Goal: Transaction & Acquisition: Purchase product/service

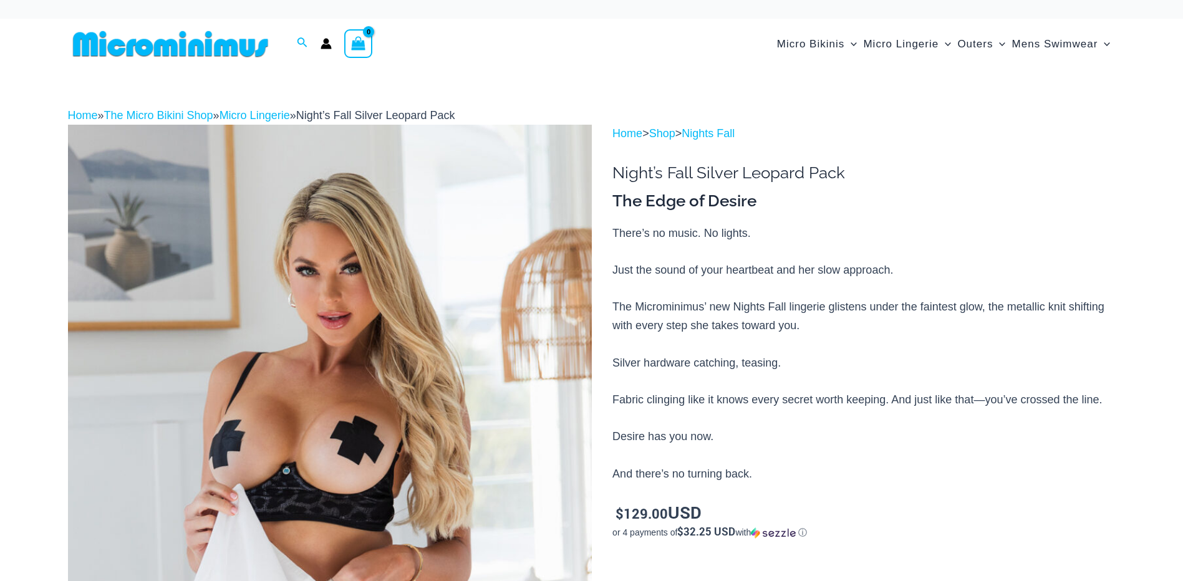
scroll to position [208, 0]
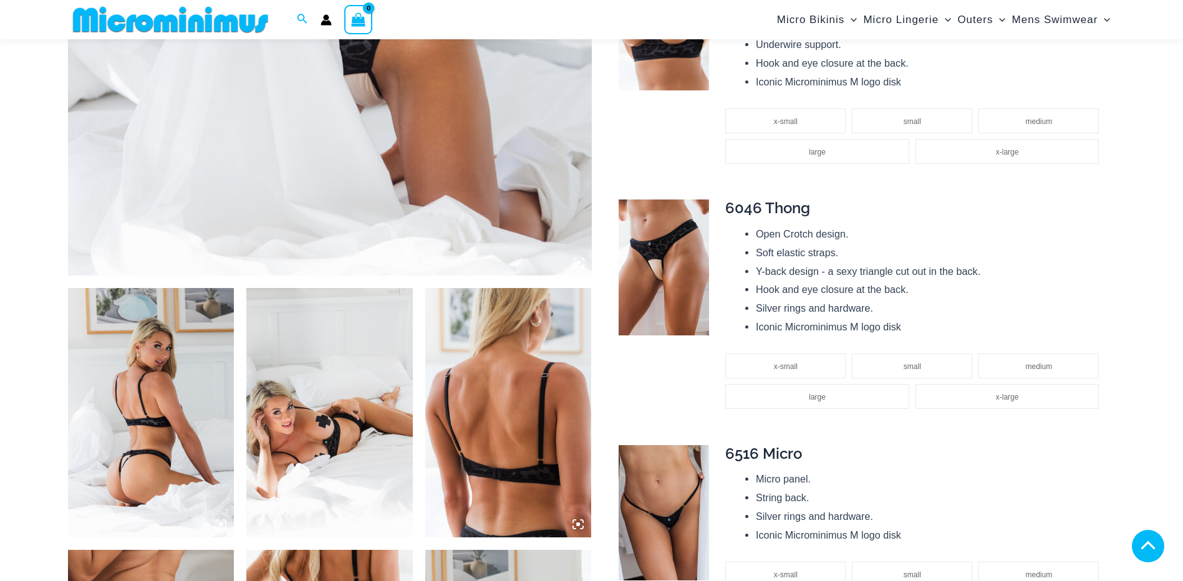
click at [153, 380] on img at bounding box center [151, 412] width 166 height 249
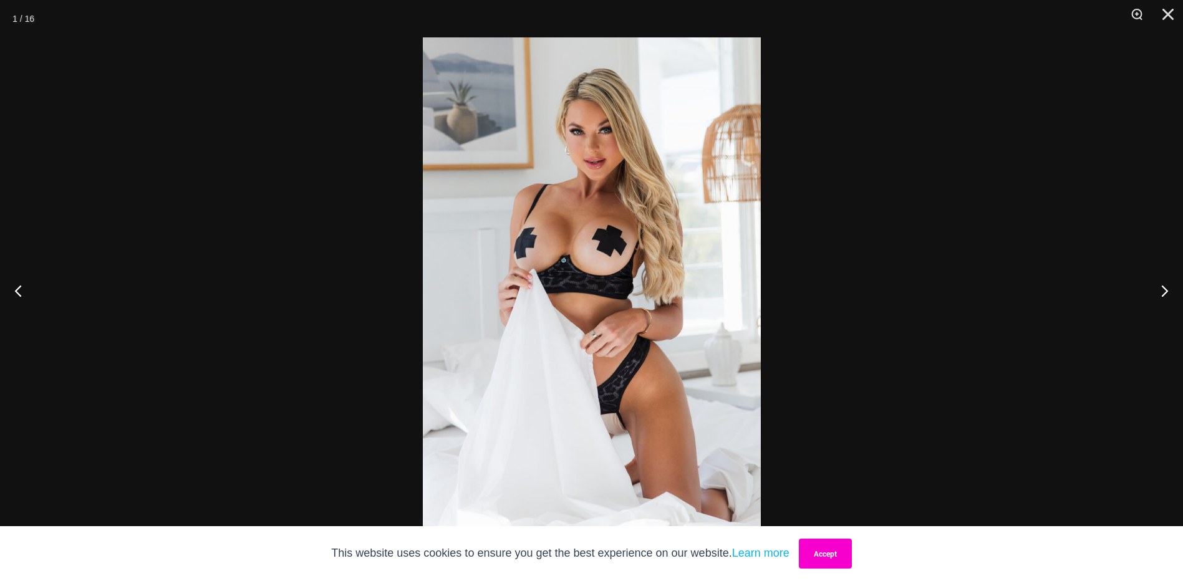
click at [848, 555] on button "Accept" at bounding box center [825, 554] width 53 height 30
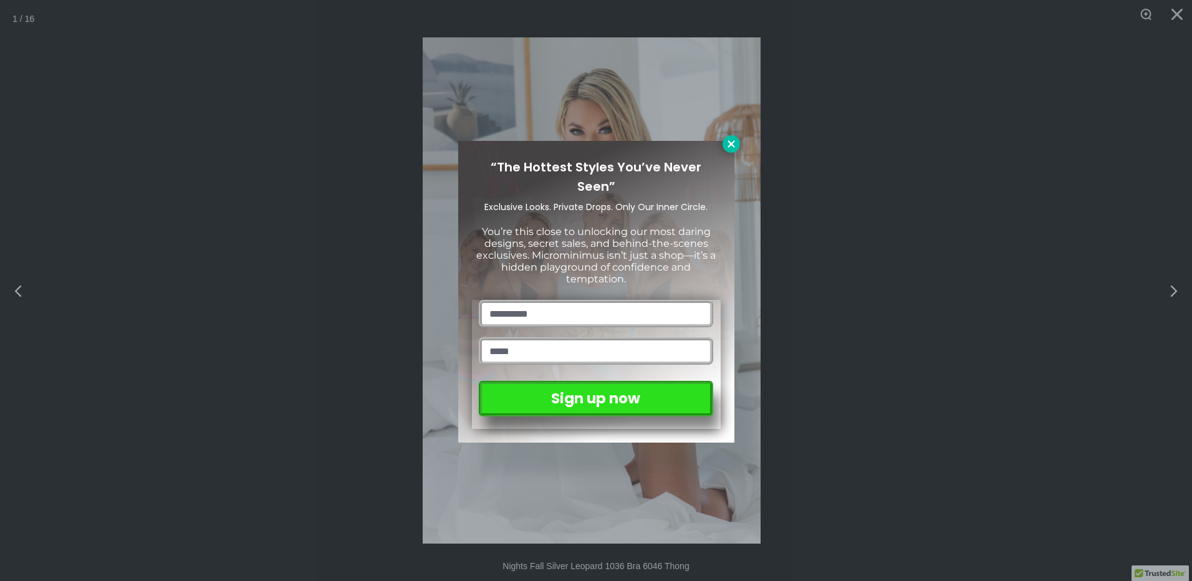
click at [728, 142] on icon at bounding box center [731, 143] width 11 height 11
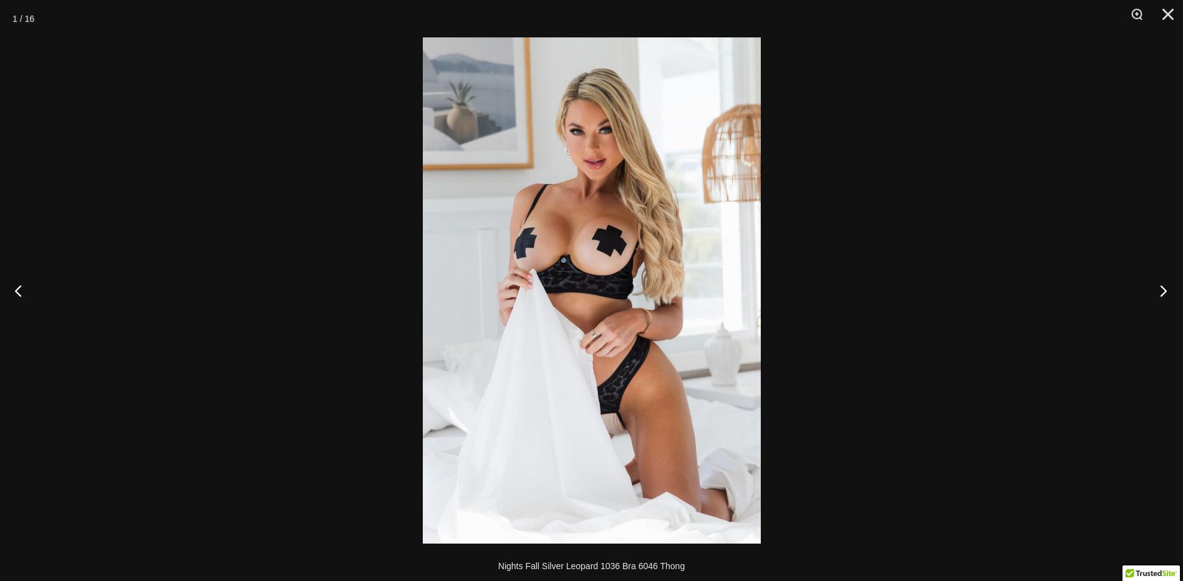
click at [1163, 288] on button "Next" at bounding box center [1159, 290] width 47 height 62
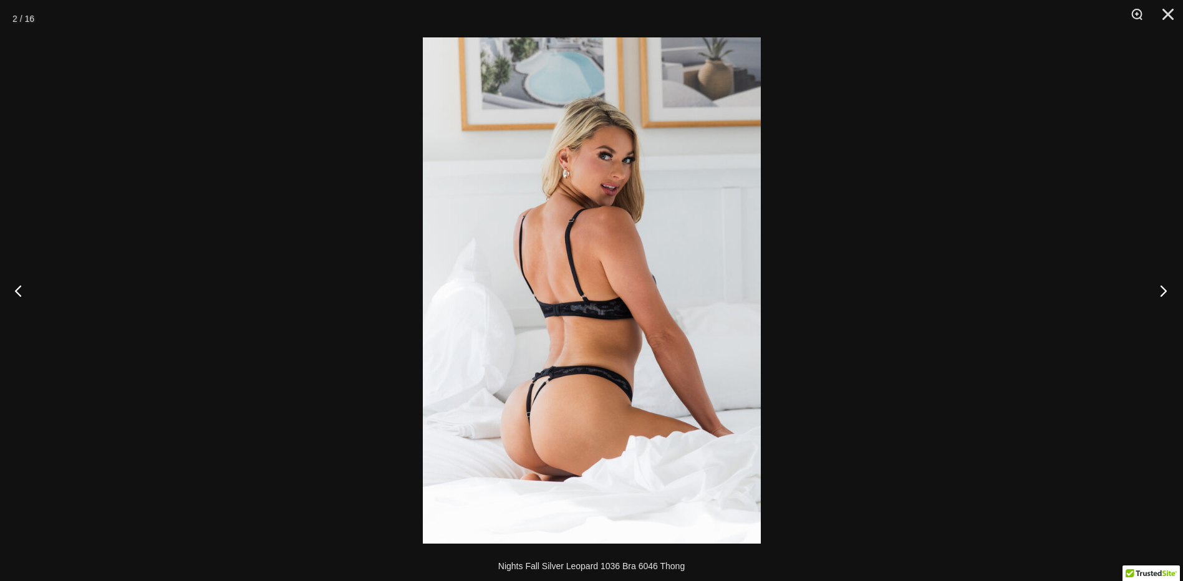
click at [1163, 288] on button "Next" at bounding box center [1159, 290] width 47 height 62
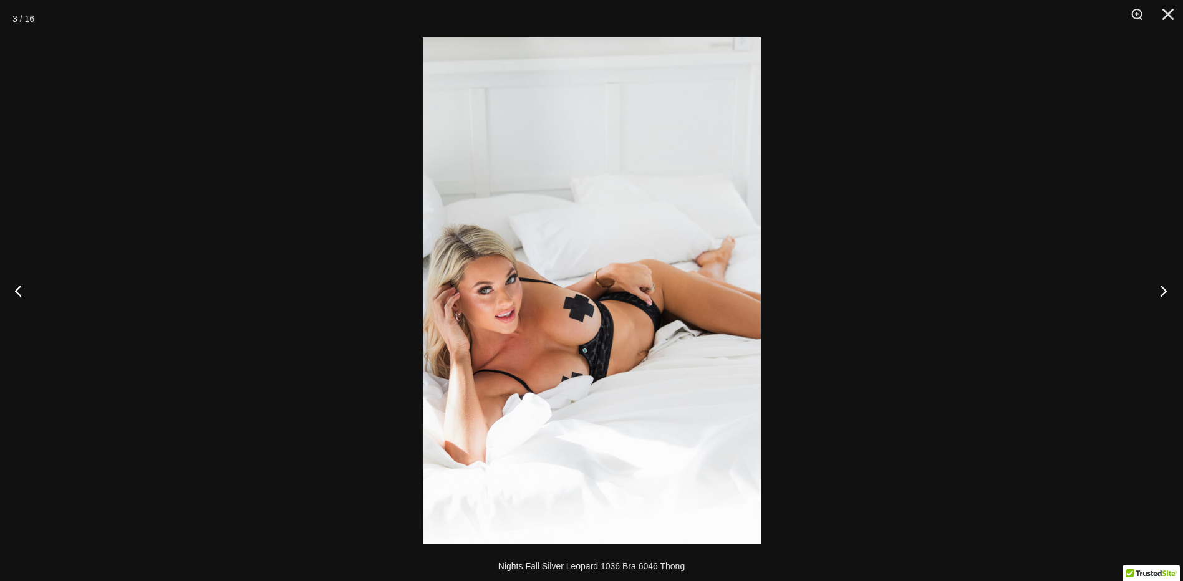
click at [1163, 288] on button "Next" at bounding box center [1159, 290] width 47 height 62
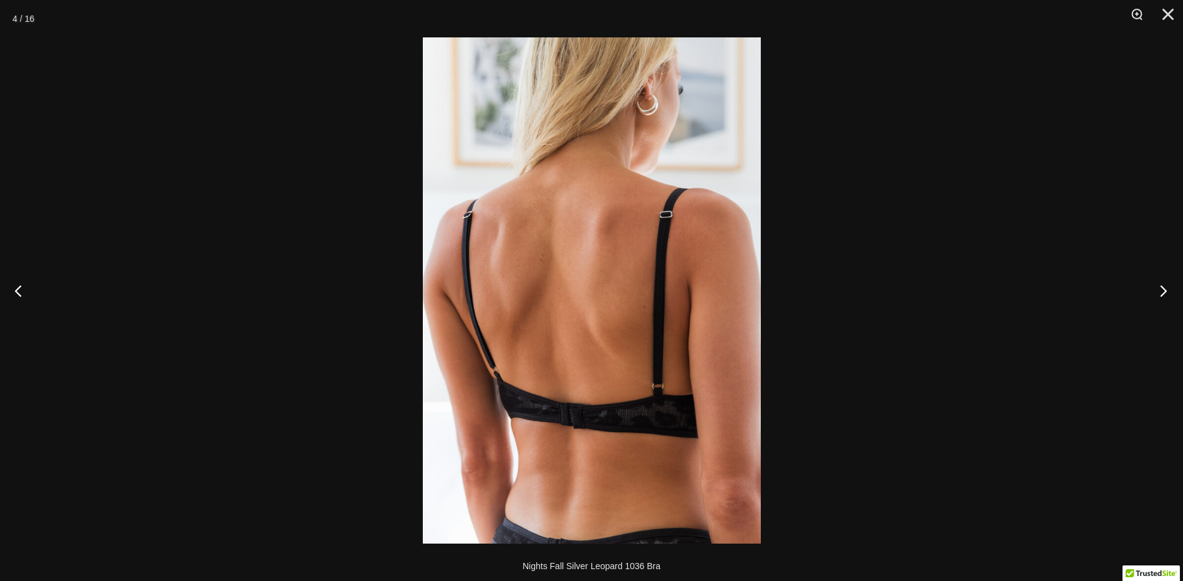
click at [1163, 288] on button "Next" at bounding box center [1159, 290] width 47 height 62
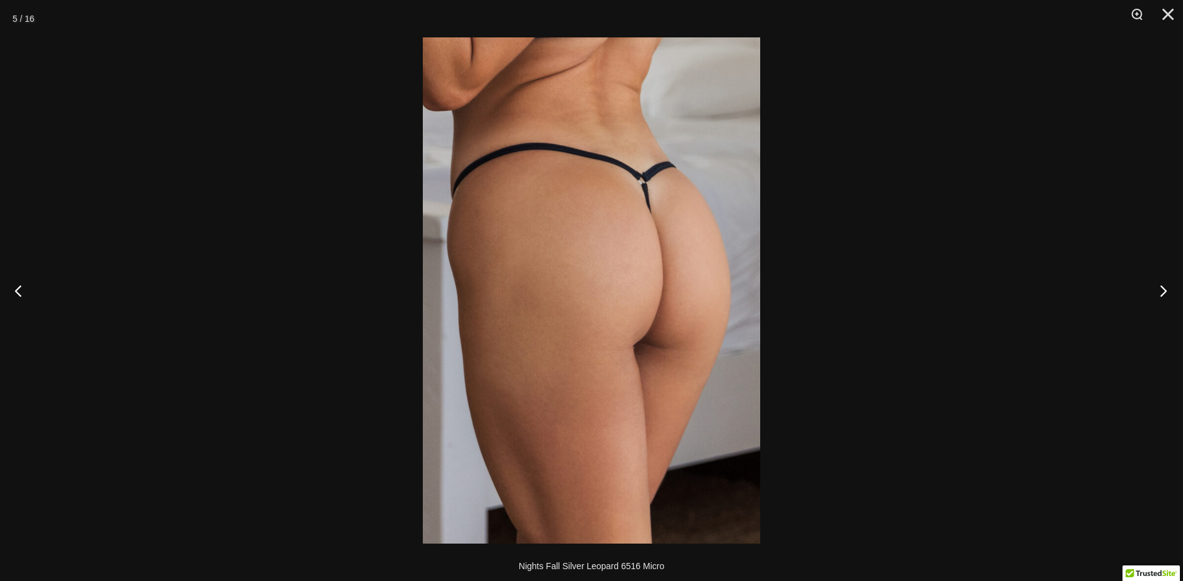
click at [1163, 288] on button "Next" at bounding box center [1159, 290] width 47 height 62
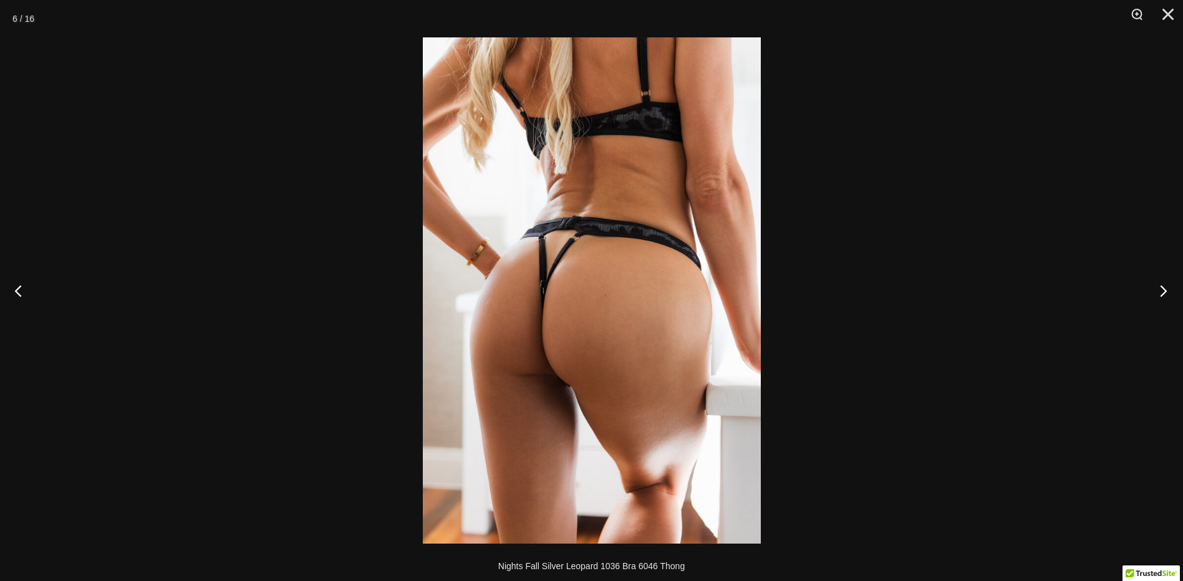
click at [1163, 288] on button "Next" at bounding box center [1159, 290] width 47 height 62
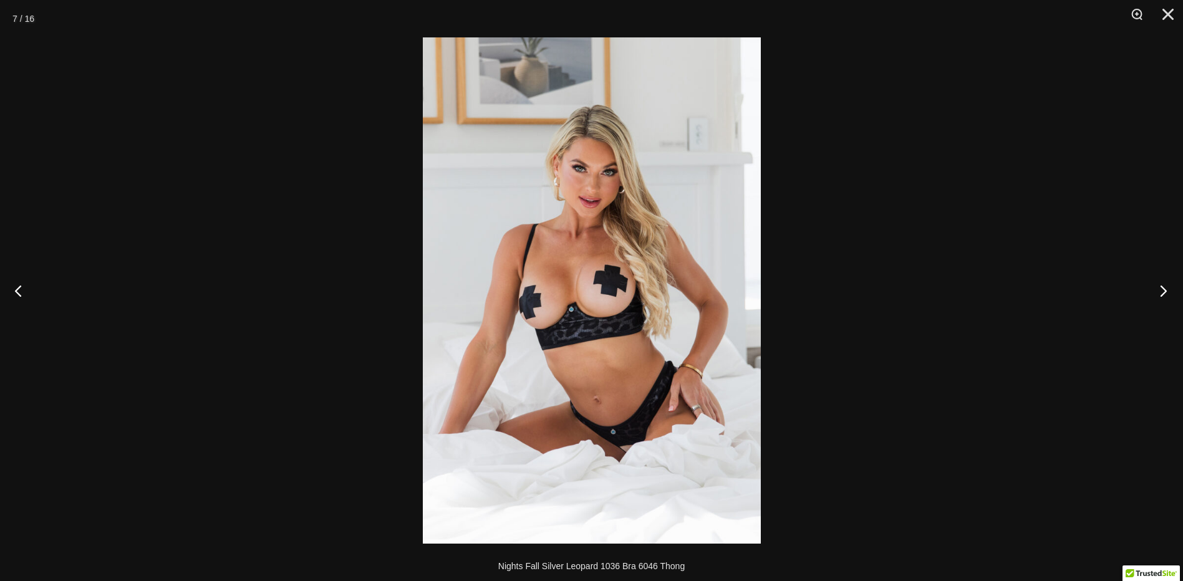
click at [1163, 288] on button "Next" at bounding box center [1159, 290] width 47 height 62
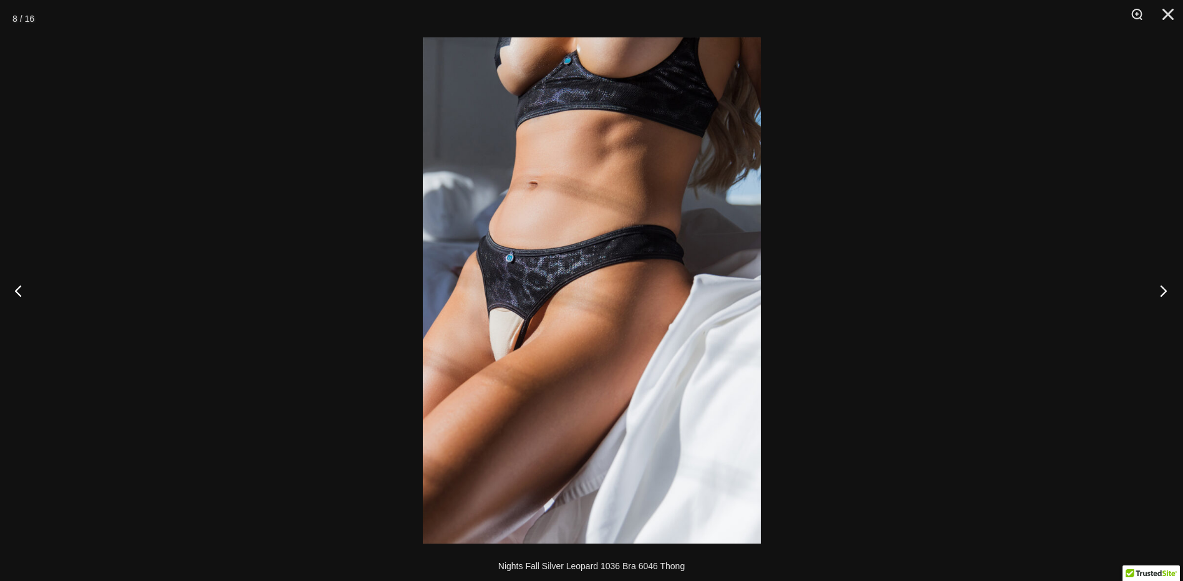
click at [1163, 288] on button "Next" at bounding box center [1159, 290] width 47 height 62
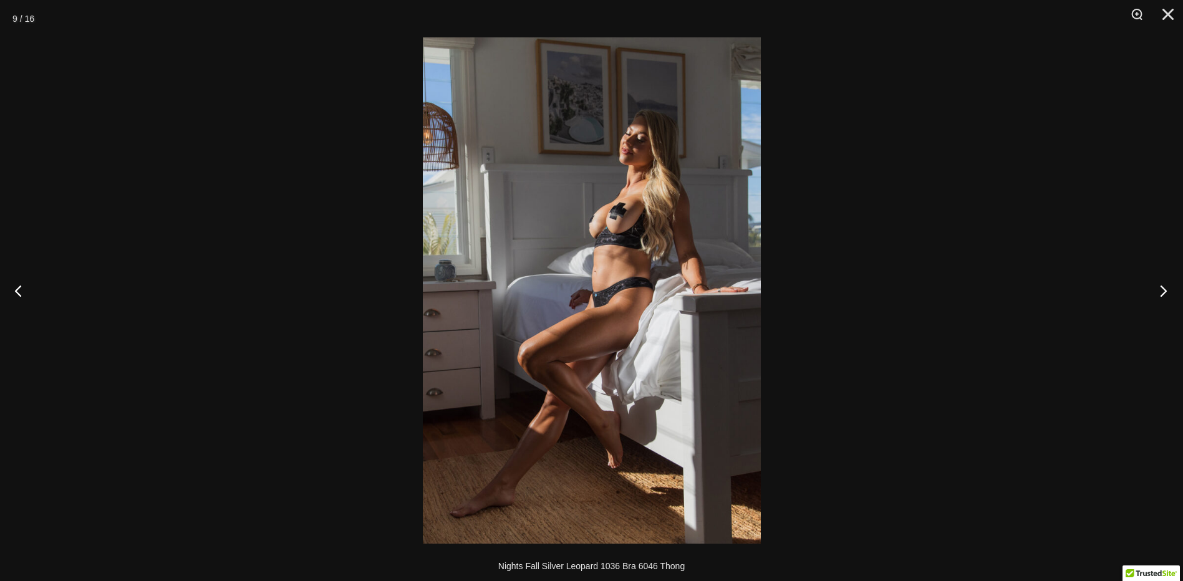
click at [1163, 288] on button "Next" at bounding box center [1159, 290] width 47 height 62
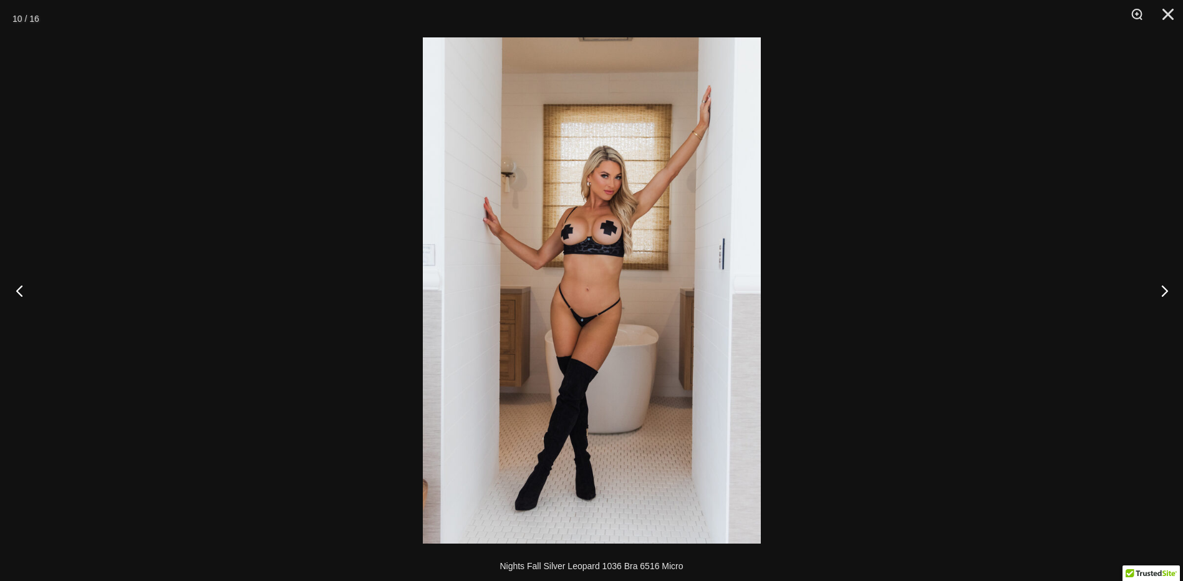
click at [21, 287] on button "Previous" at bounding box center [23, 290] width 47 height 62
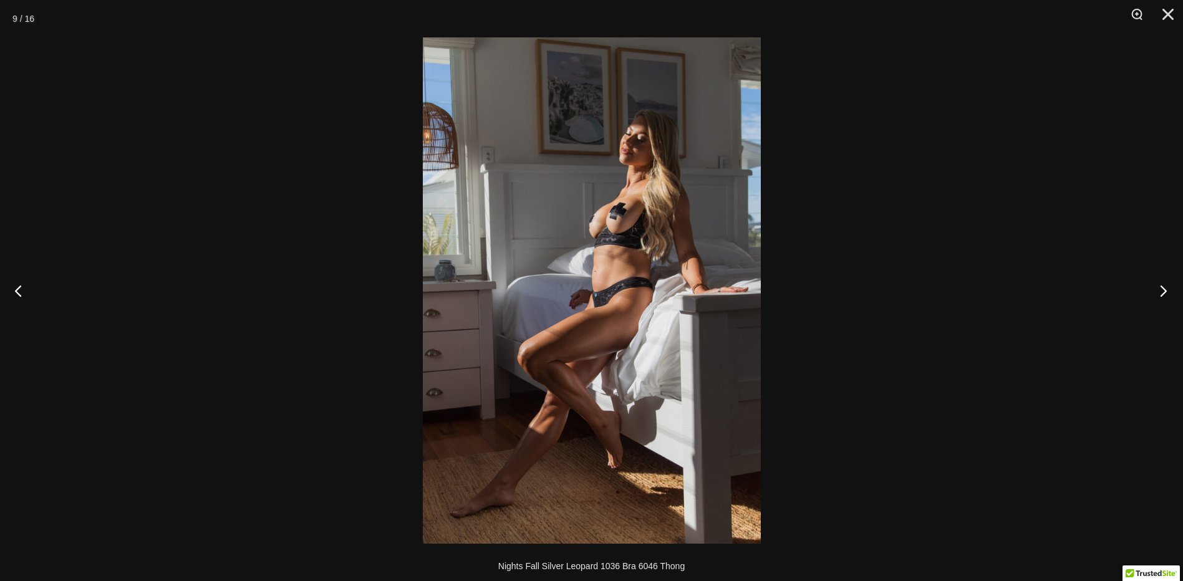
click at [1161, 287] on button "Next" at bounding box center [1159, 290] width 47 height 62
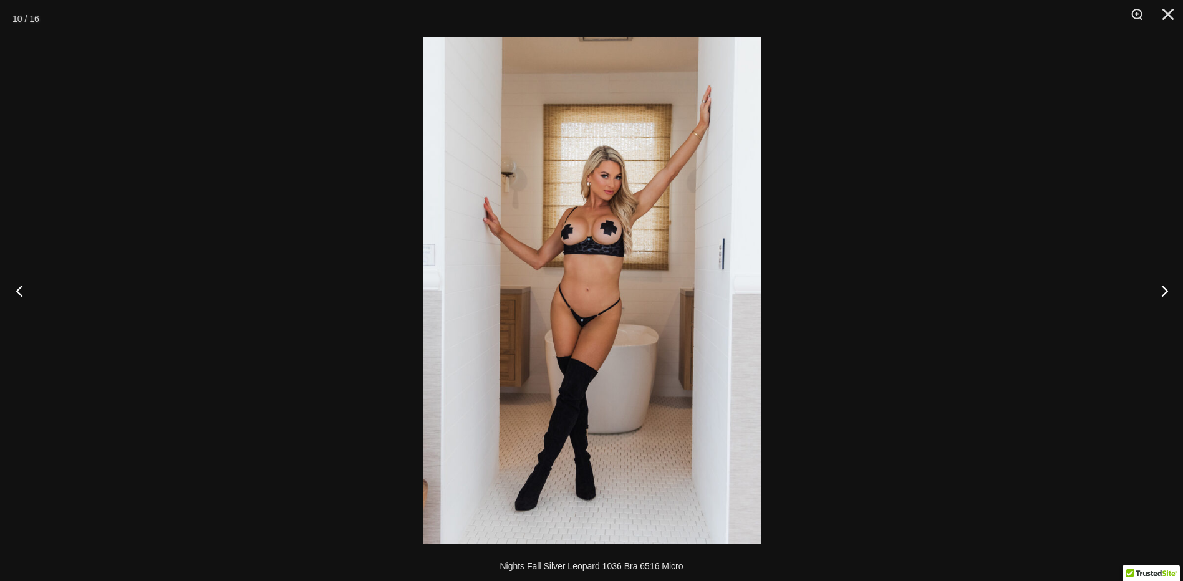
click at [23, 284] on button "Previous" at bounding box center [23, 290] width 47 height 62
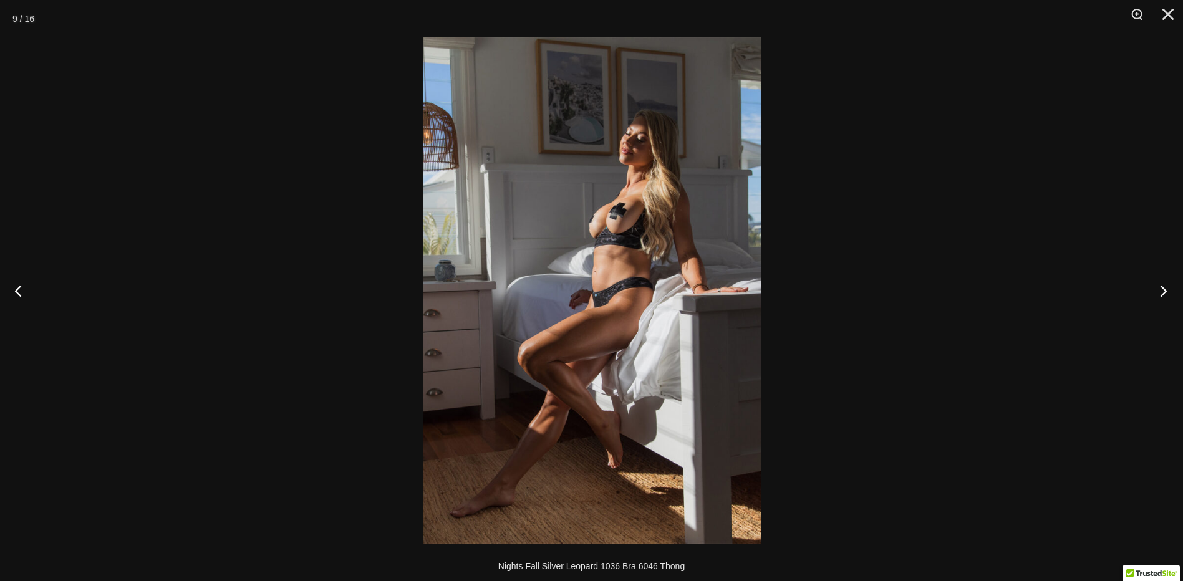
click at [1164, 292] on button "Next" at bounding box center [1159, 290] width 47 height 62
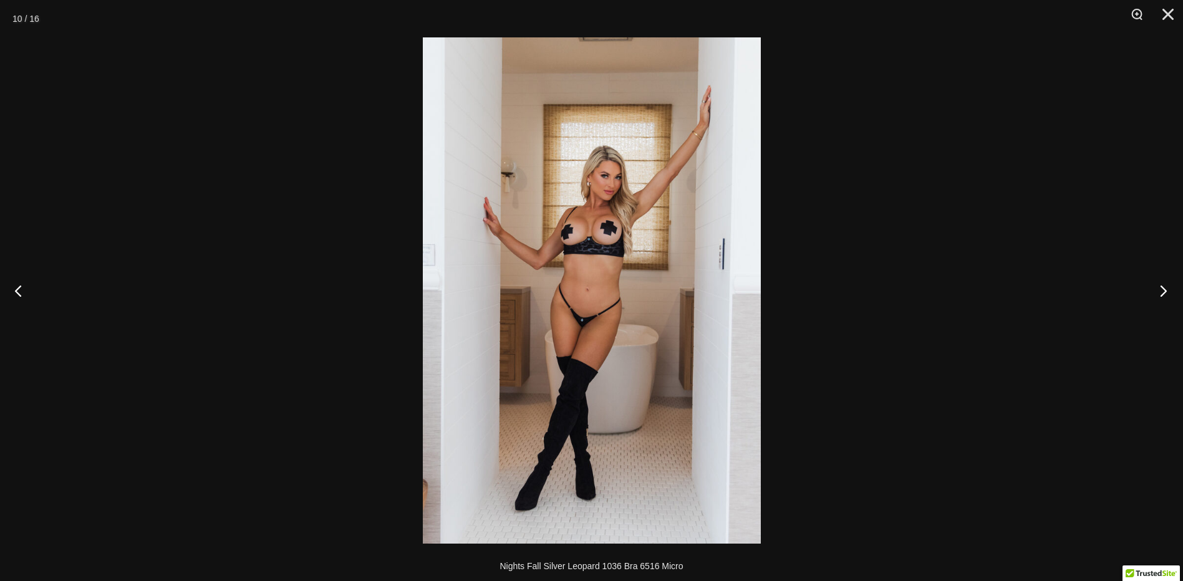
click at [1164, 292] on button "Next" at bounding box center [1159, 290] width 47 height 62
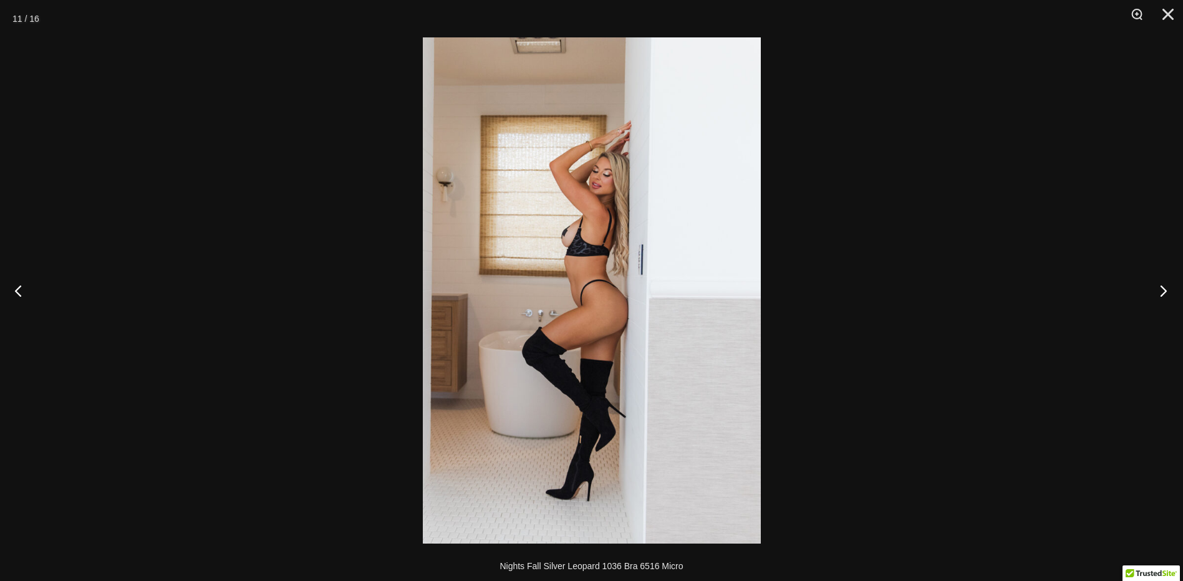
click at [1164, 292] on button "Next" at bounding box center [1159, 290] width 47 height 62
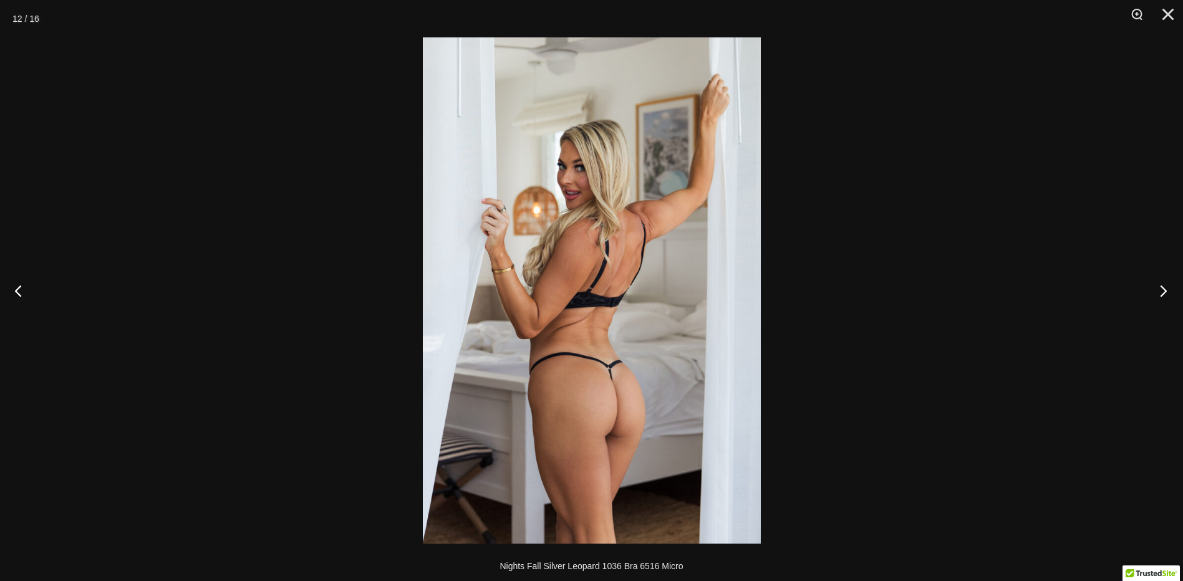
click at [1164, 292] on button "Next" at bounding box center [1159, 290] width 47 height 62
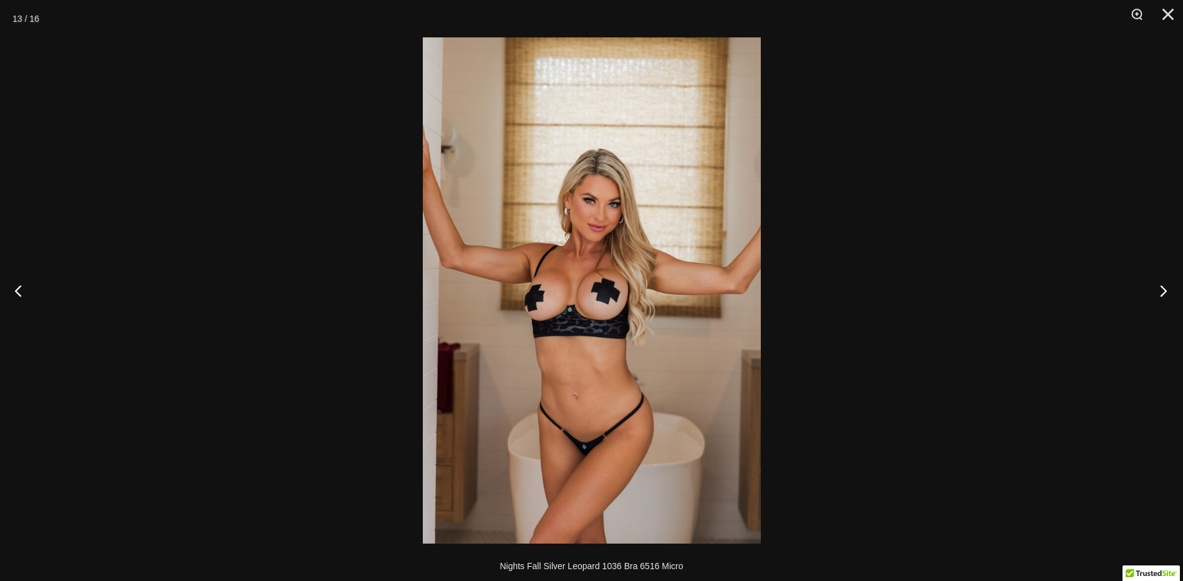
click at [1164, 292] on button "Next" at bounding box center [1159, 290] width 47 height 62
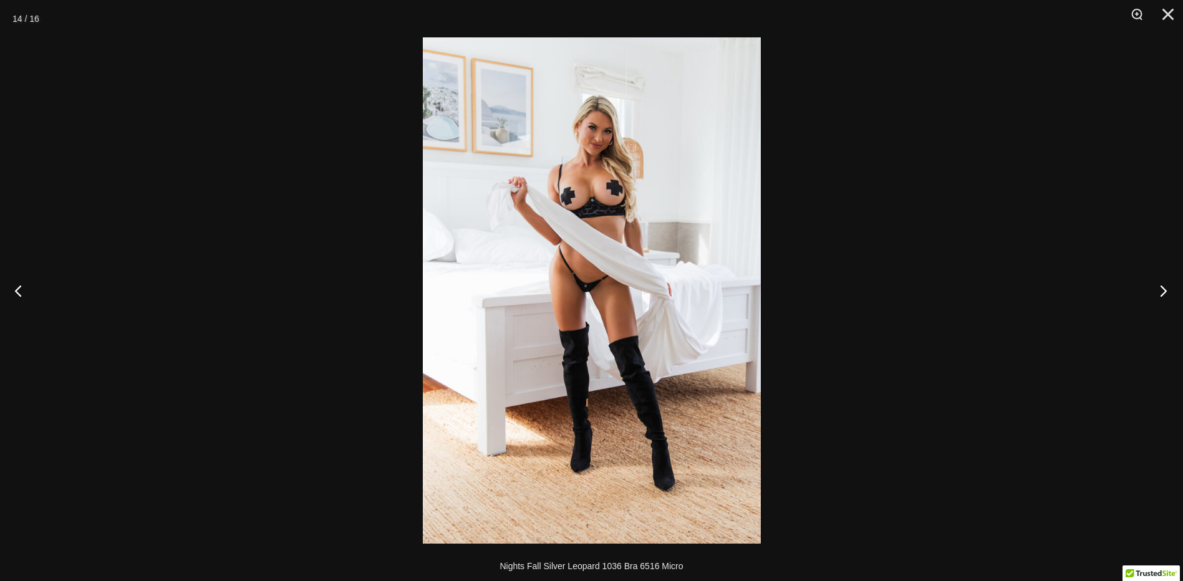
click at [1164, 292] on button "Next" at bounding box center [1159, 290] width 47 height 62
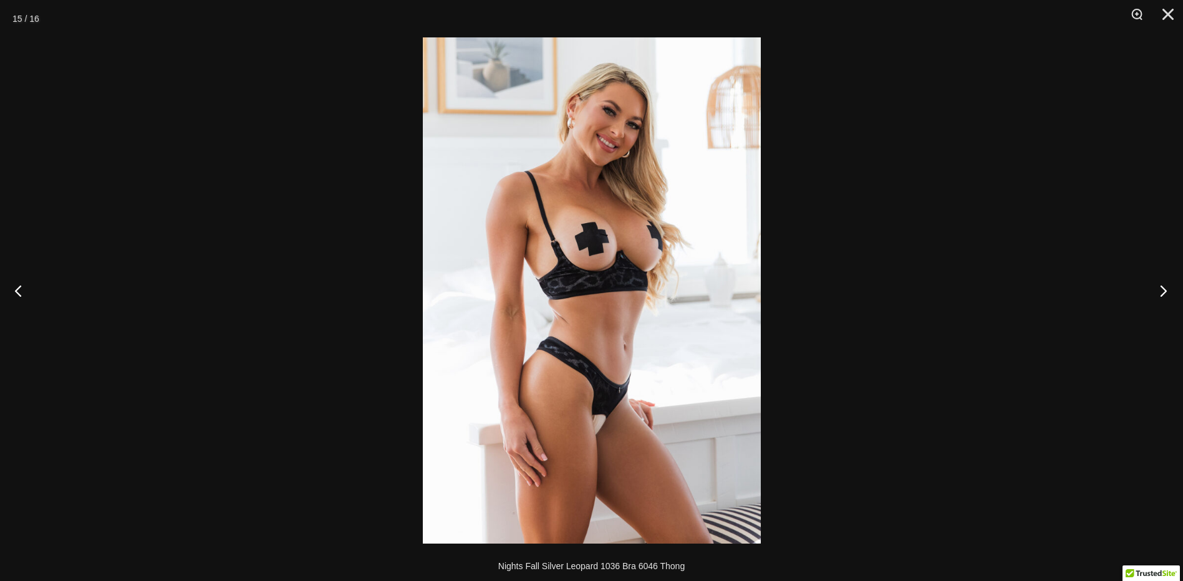
click at [1164, 292] on button "Next" at bounding box center [1159, 290] width 47 height 62
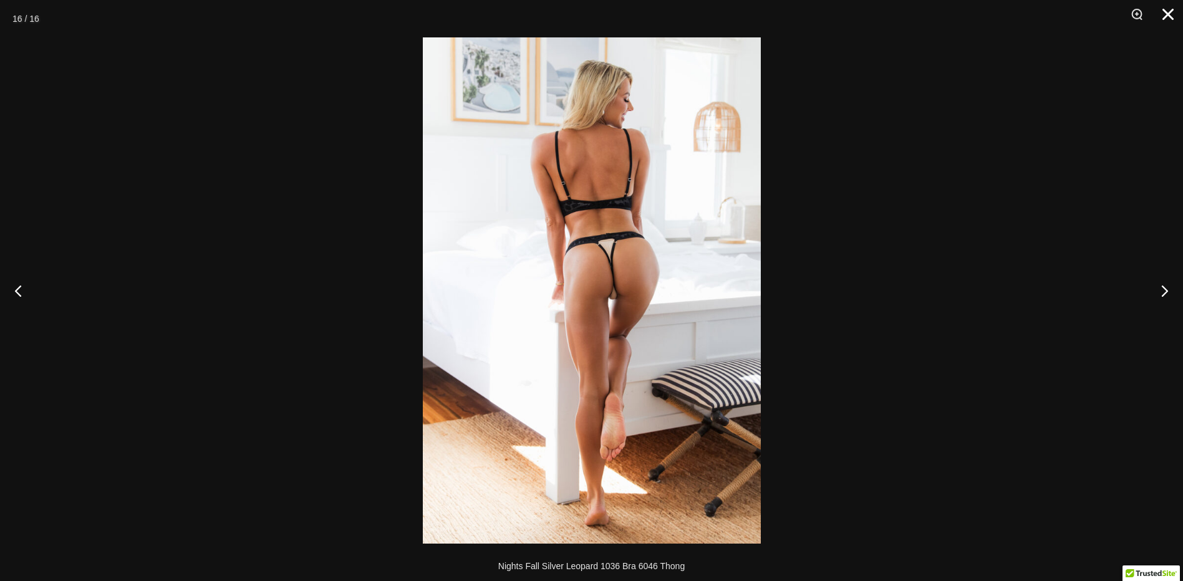
click at [1164, 17] on button "Close" at bounding box center [1163, 18] width 31 height 37
